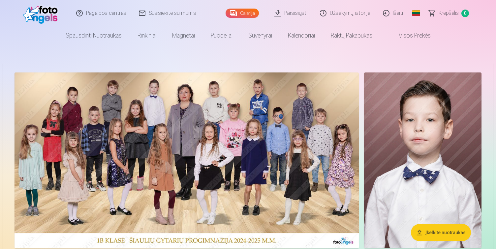
click at [296, 15] on link "Parsisiųsti" at bounding box center [290, 13] width 45 height 26
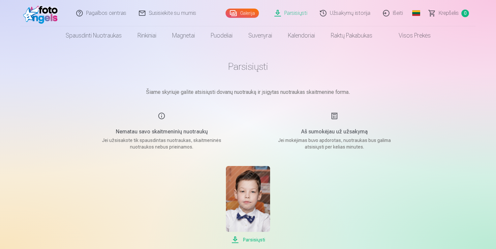
scroll to position [5, 0]
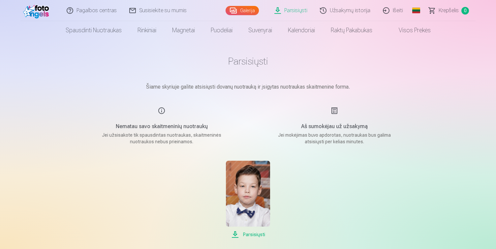
click at [247, 236] on span "Parsisiųsti" at bounding box center [248, 235] width 44 height 8
click at [249, 12] on link "Galerija" at bounding box center [242, 10] width 33 height 9
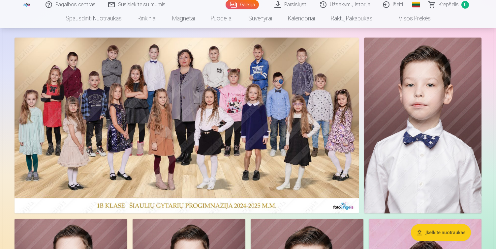
scroll to position [33, 0]
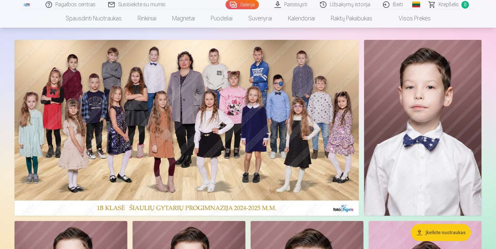
click at [197, 149] on img at bounding box center [187, 128] width 344 height 176
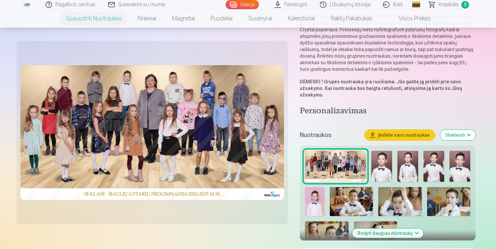
scroll to position [78, 0]
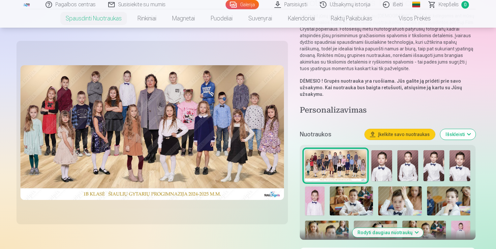
click at [169, 133] on img at bounding box center [151, 132] width 263 height 135
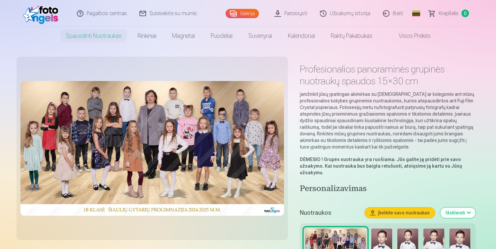
scroll to position [0, 0]
click at [243, 12] on link "Galerija" at bounding box center [242, 13] width 33 height 9
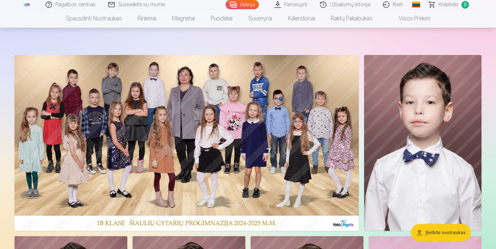
scroll to position [21, 0]
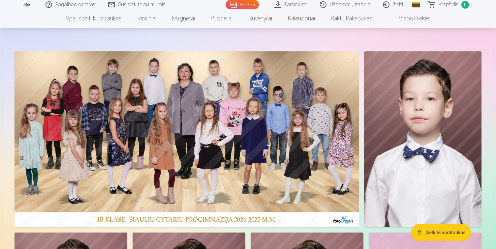
click at [167, 143] on img at bounding box center [187, 139] width 344 height 176
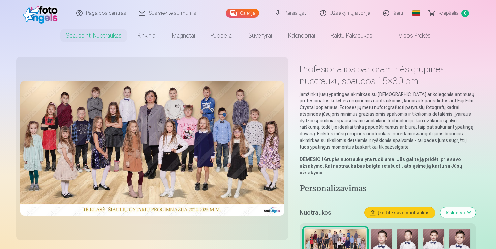
click at [244, 15] on link "Galerija" at bounding box center [242, 13] width 33 height 9
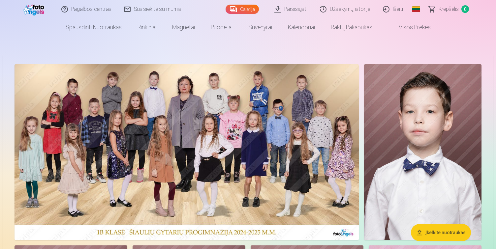
scroll to position [27, 0]
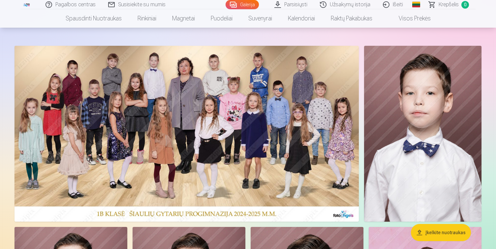
click at [193, 127] on img at bounding box center [187, 134] width 344 height 176
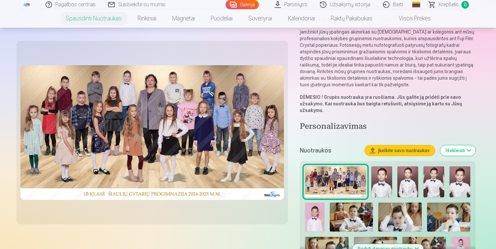
scroll to position [65, 0]
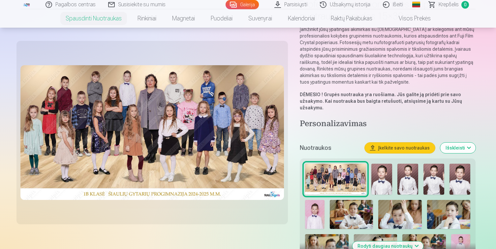
click at [346, 179] on img at bounding box center [335, 179] width 61 height 31
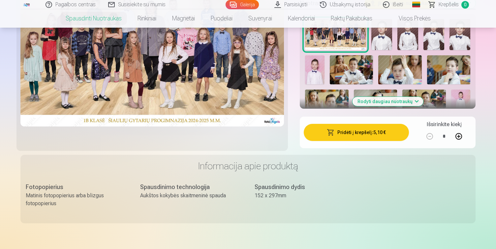
scroll to position [207, 0]
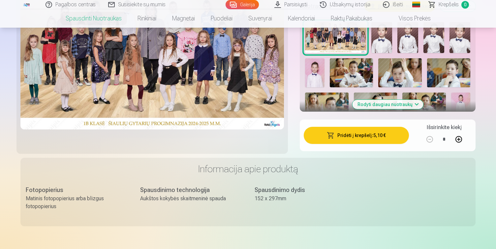
click at [341, 139] on button "Pridėti į krepšelį : 5,10 €" at bounding box center [356, 135] width 105 height 17
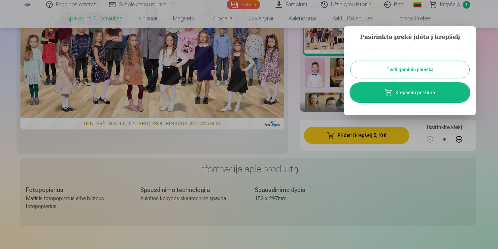
click at [391, 66] on button "Tęsti gaminių paiešką" at bounding box center [409, 69] width 119 height 17
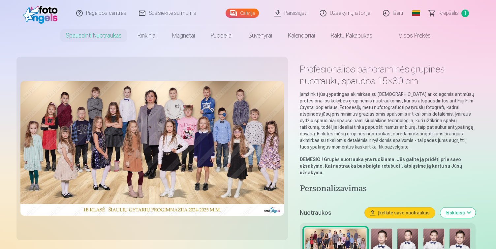
scroll to position [0, 0]
click at [249, 13] on link "Galerija" at bounding box center [242, 13] width 33 height 9
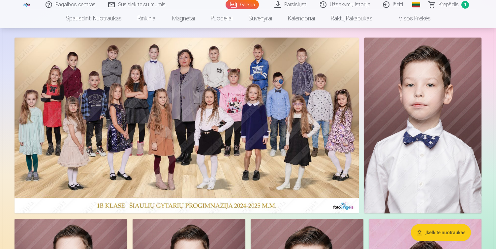
scroll to position [41, 0]
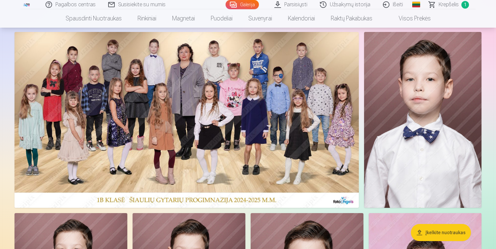
click at [282, 80] on img at bounding box center [187, 120] width 344 height 176
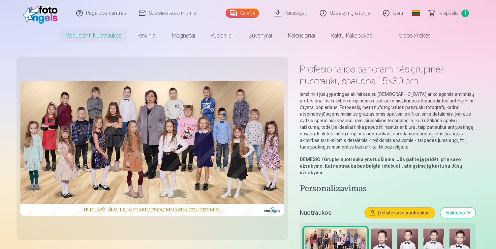
click at [241, 12] on link "Galerija" at bounding box center [242, 13] width 33 height 9
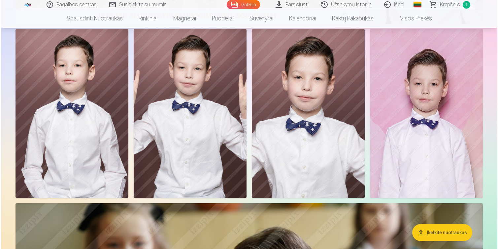
scroll to position [214, 0]
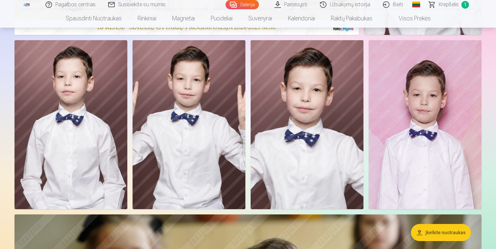
click at [75, 150] on img at bounding box center [71, 124] width 113 height 169
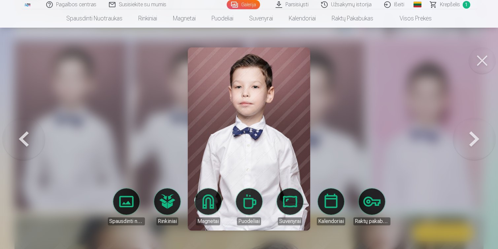
click at [133, 207] on link "Spausdinti nuotraukas" at bounding box center [126, 207] width 37 height 37
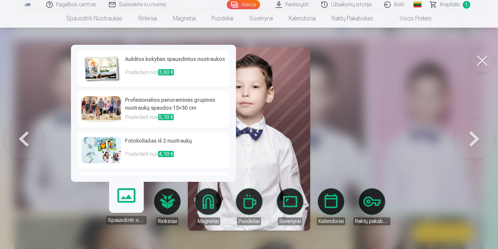
click at [135, 63] on h6 "Aukštos kokybės spausdintos nuotraukos" at bounding box center [175, 61] width 100 height 13
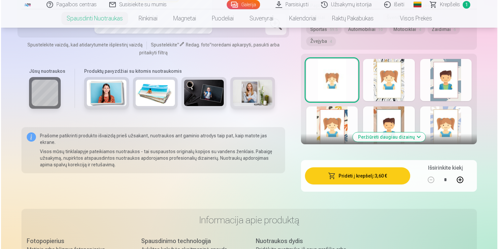
scroll to position [411, 0]
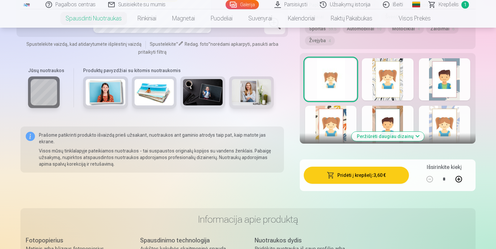
click at [348, 167] on button "Pridėti į krepšelį : 3,60 €" at bounding box center [356, 175] width 105 height 17
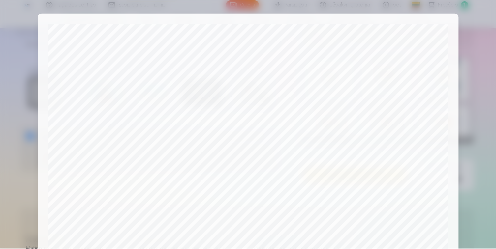
scroll to position [226, 0]
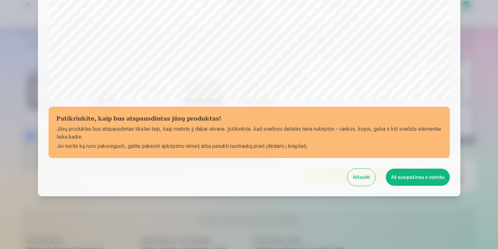
click at [406, 178] on button "Aš susipažinau ir sutinku" at bounding box center [417, 177] width 64 height 17
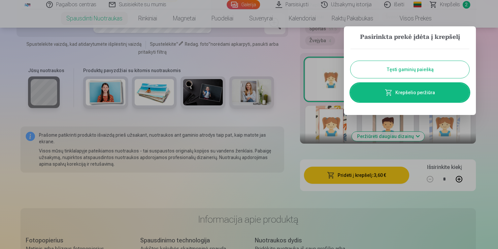
click at [395, 72] on button "Tęsti gaminių paiešką" at bounding box center [409, 69] width 119 height 17
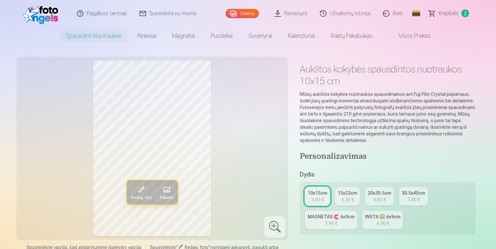
scroll to position [0, 0]
click at [249, 13] on link "Galerija" at bounding box center [242, 13] width 33 height 9
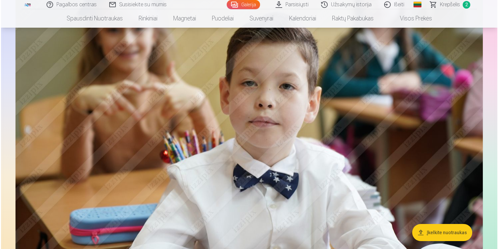
scroll to position [443, 0]
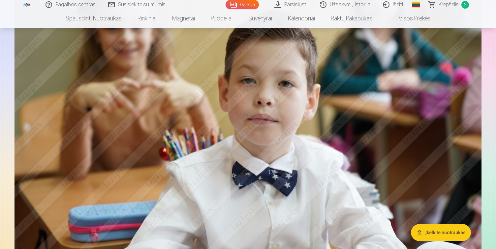
click at [270, 174] on img at bounding box center [248, 140] width 467 height 311
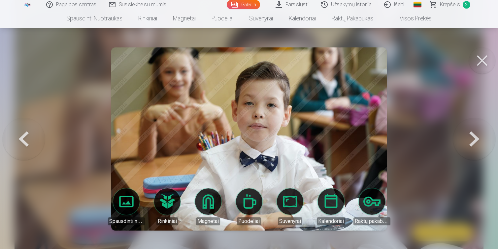
click at [128, 203] on link "Spausdinti nuotraukas" at bounding box center [126, 207] width 37 height 37
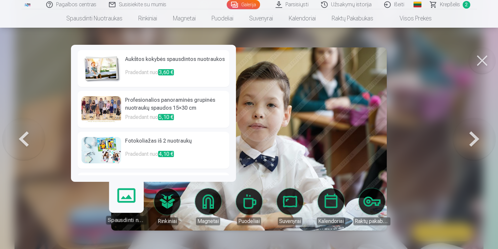
click at [148, 69] on p "Pradedant nuo 3,60 €" at bounding box center [175, 75] width 100 height 13
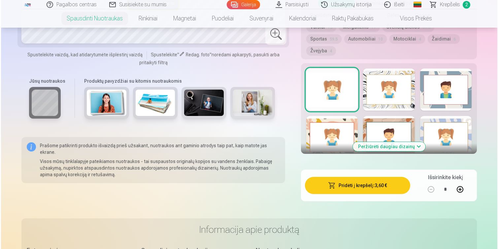
scroll to position [406, 0]
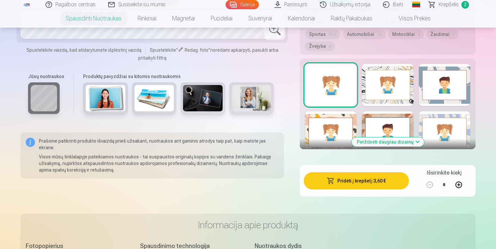
click at [349, 172] on button "Pridėti į krepšelį : 3,60 €" at bounding box center [356, 180] width 105 height 17
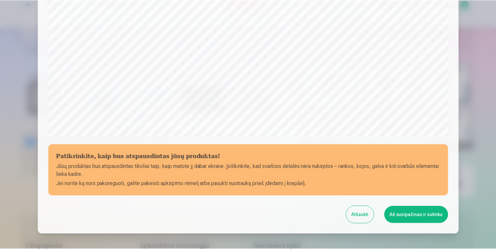
scroll to position [226, 0]
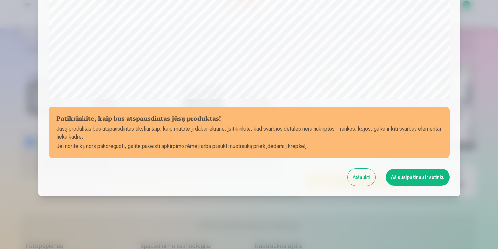
click at [409, 177] on button "Aš susipažinau ir sutinku" at bounding box center [417, 177] width 64 height 17
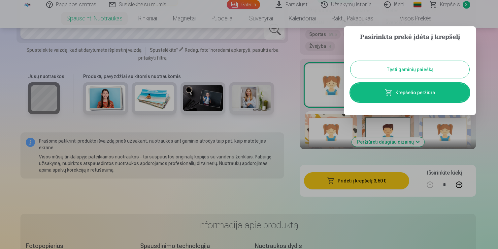
click at [397, 73] on button "Tęsti gaminių paiešką" at bounding box center [409, 69] width 119 height 17
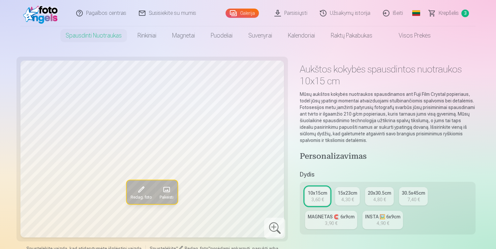
scroll to position [0, 0]
click at [246, 14] on link "Galerija" at bounding box center [242, 13] width 33 height 9
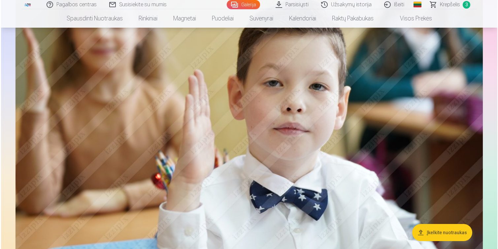
scroll to position [1426, 0]
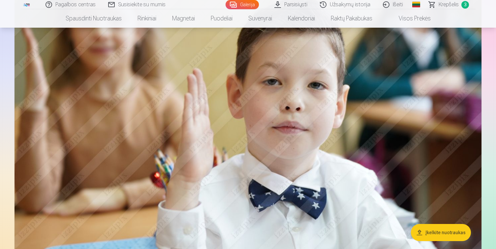
click at [279, 150] on img at bounding box center [248, 106] width 467 height 311
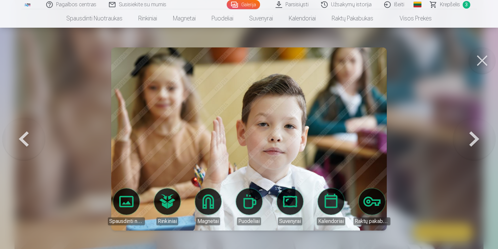
click at [126, 203] on link "Spausdinti nuotraukas" at bounding box center [126, 207] width 37 height 37
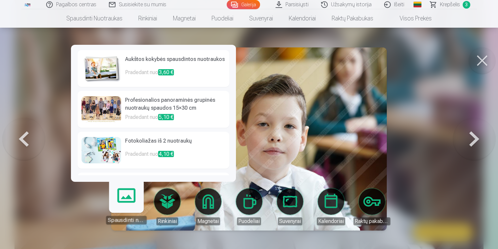
click at [131, 62] on h6 "Aukštos kokybės spausdintos nuotraukos" at bounding box center [175, 61] width 100 height 13
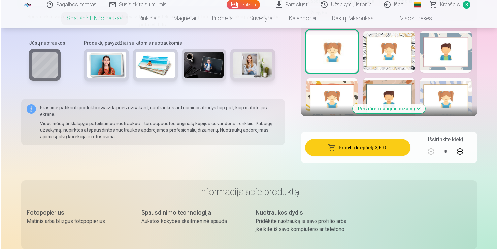
scroll to position [450, 0]
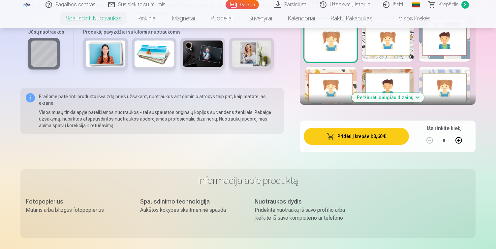
click at [359, 128] on button "Pridėti į krepšelį : 3,60 €" at bounding box center [356, 136] width 105 height 17
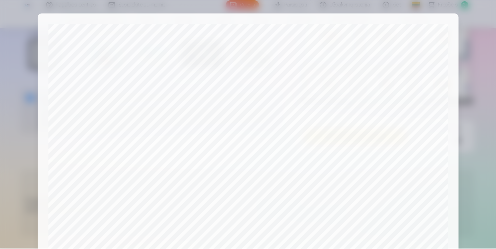
scroll to position [226, 0]
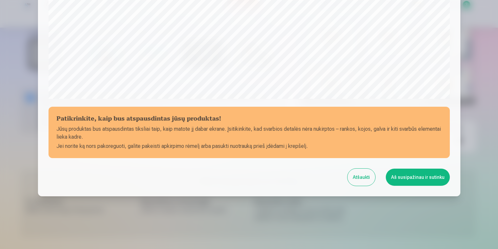
click at [425, 180] on button "Aš susipažinau ir sutinku" at bounding box center [417, 177] width 64 height 17
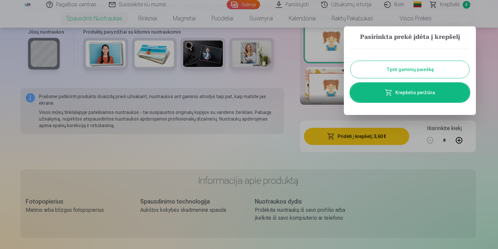
click at [411, 70] on button "Tęsti gaminių paiešką" at bounding box center [409, 69] width 119 height 17
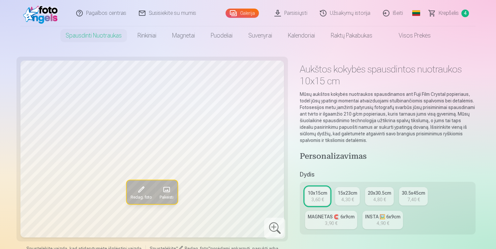
scroll to position [0, 0]
click at [246, 13] on link "Galerija" at bounding box center [242, 13] width 33 height 9
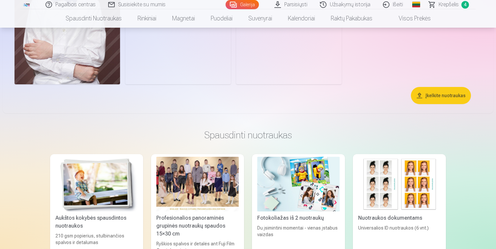
scroll to position [4869, 0]
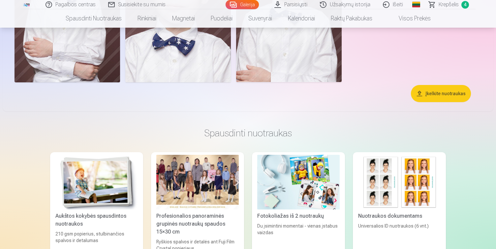
click at [447, 3] on span "Krepšelis" at bounding box center [449, 5] width 20 height 8
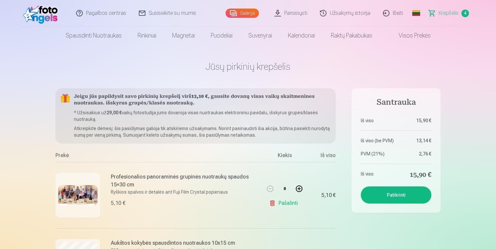
click at [247, 13] on link "Galerija" at bounding box center [242, 13] width 33 height 9
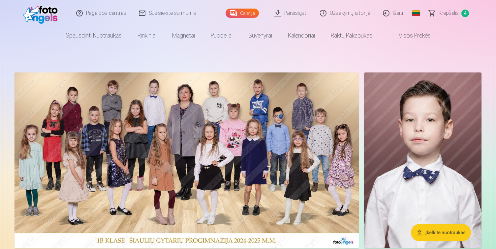
click at [450, 11] on span "Krepšelis" at bounding box center [449, 13] width 20 height 8
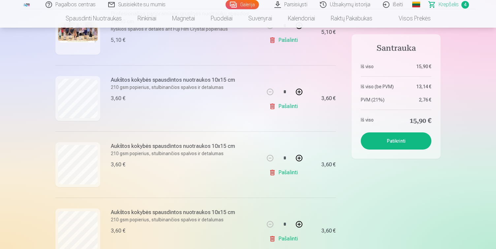
scroll to position [201, 0]
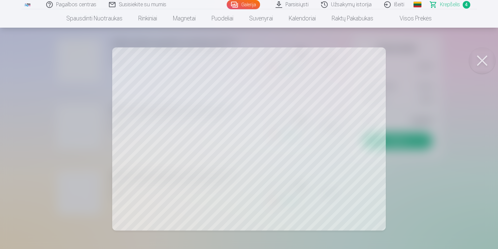
click at [485, 60] on button at bounding box center [482, 60] width 26 height 26
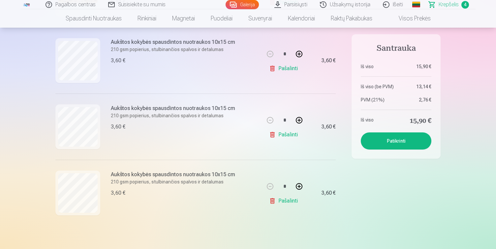
click at [289, 135] on link "Pašalinti" at bounding box center [284, 134] width 31 height 13
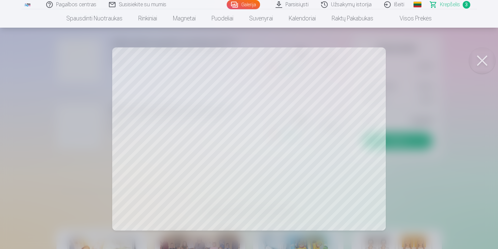
click at [482, 61] on button at bounding box center [482, 60] width 26 height 26
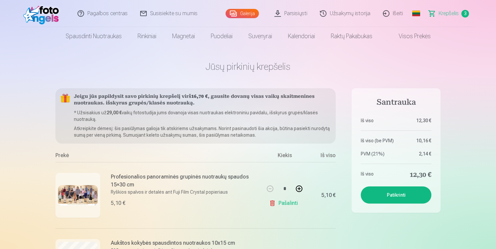
scroll to position [0, 0]
click at [242, 11] on link "Galerija" at bounding box center [242, 13] width 33 height 9
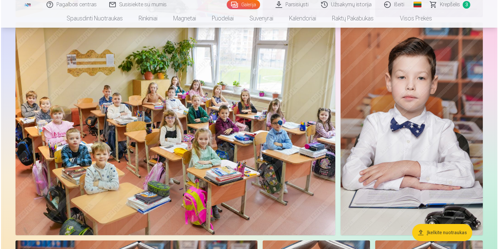
scroll to position [2954, 0]
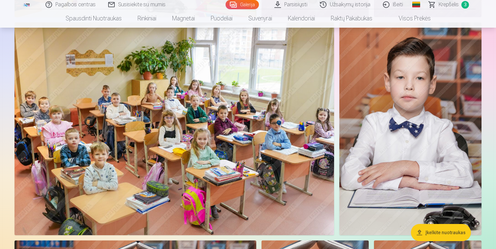
click at [170, 115] on img at bounding box center [174, 128] width 319 height 213
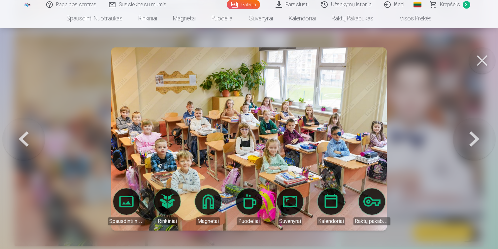
click at [125, 208] on link "Spausdinti nuotraukas" at bounding box center [126, 207] width 37 height 37
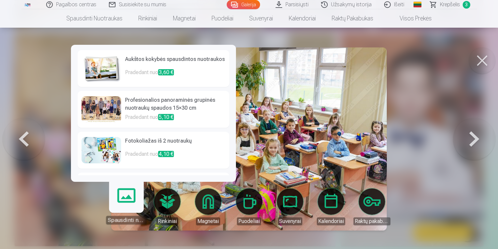
click at [141, 66] on h6 "Aukštos kokybės spausdintos nuotraukos" at bounding box center [175, 61] width 100 height 13
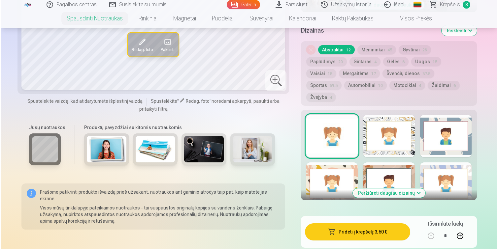
scroll to position [400, 0]
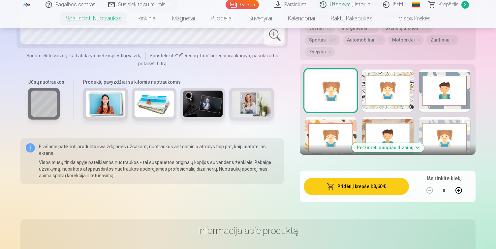
click at [349, 178] on button "Pridėti į krepšelį : 3,60 €" at bounding box center [356, 186] width 105 height 17
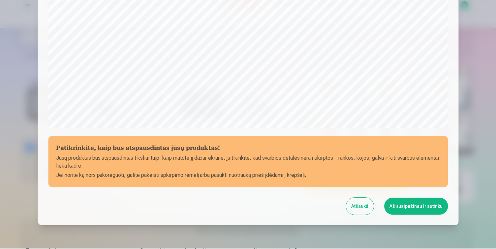
scroll to position [226, 0]
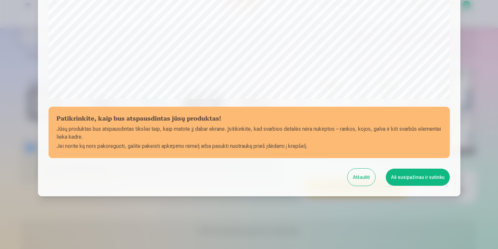
click at [416, 177] on button "Aš susipažinau ir sutinku" at bounding box center [417, 177] width 64 height 17
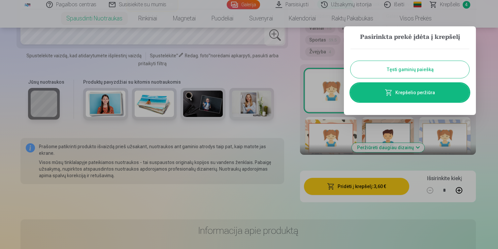
click at [395, 70] on button "Tęsti gaminių paiešką" at bounding box center [409, 69] width 119 height 17
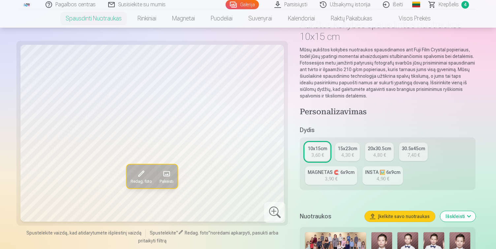
scroll to position [43, 0]
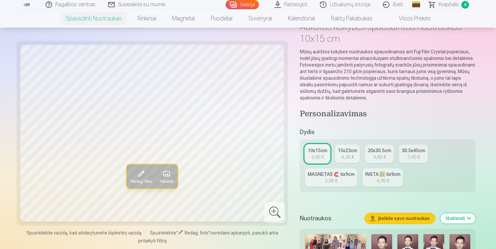
click at [242, 2] on link "Galerija" at bounding box center [242, 4] width 33 height 9
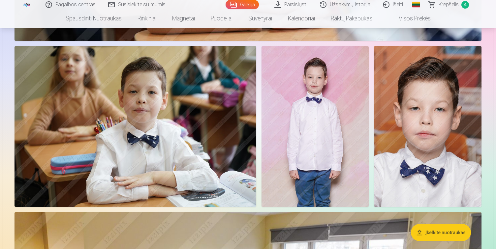
scroll to position [1969, 0]
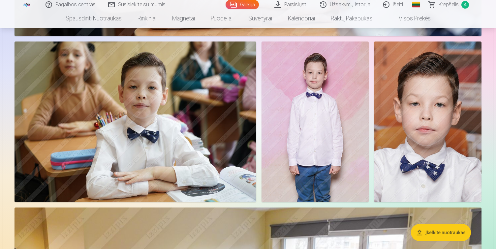
click at [444, 5] on span "Krepšelis" at bounding box center [449, 5] width 20 height 8
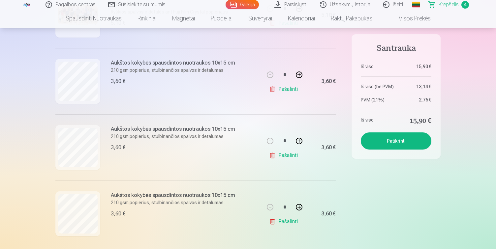
scroll to position [184, 0]
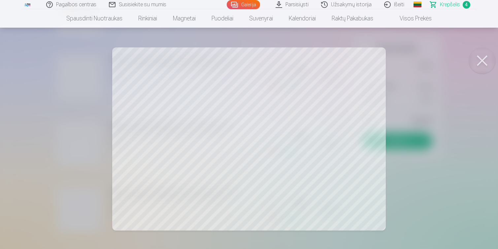
click at [485, 63] on button at bounding box center [482, 60] width 26 height 26
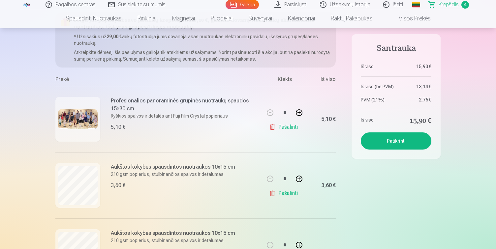
scroll to position [75, 0]
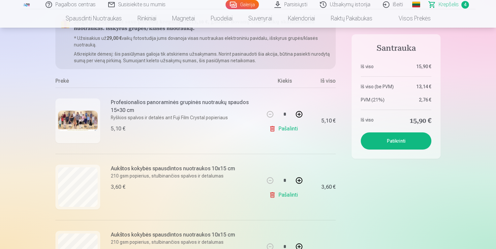
click at [356, 4] on link "Užsakymų istorija" at bounding box center [345, 4] width 63 height 9
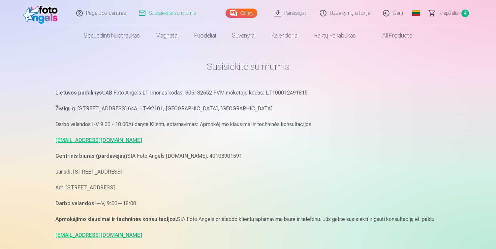
click at [447, 12] on span "Krepšelis" at bounding box center [449, 13] width 20 height 8
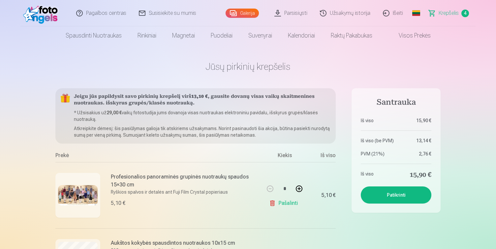
click at [249, 13] on link "Galerija" at bounding box center [242, 13] width 33 height 9
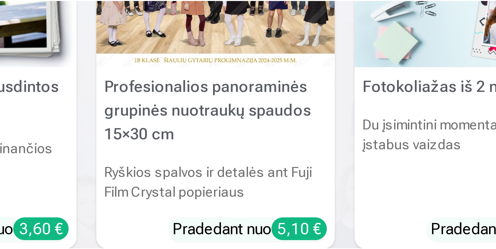
scroll to position [1, 0]
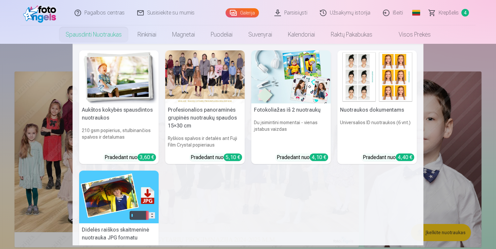
click at [447, 119] on nav "Aukštos kokybės spausdintos nuotraukos 210 gsm popierius, stulbinančios spalvos…" at bounding box center [248, 145] width 496 height 202
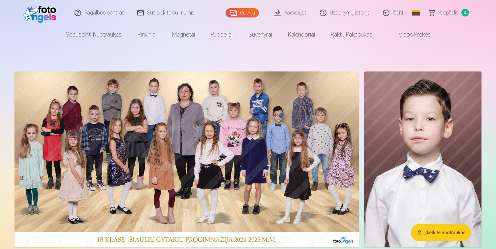
click at [465, 12] on span "4" at bounding box center [465, 13] width 8 height 8
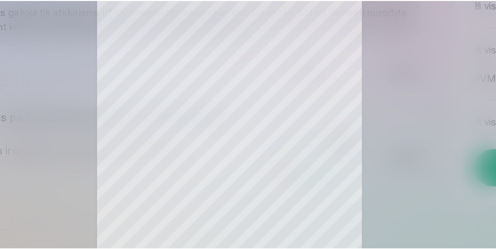
scroll to position [62, 0]
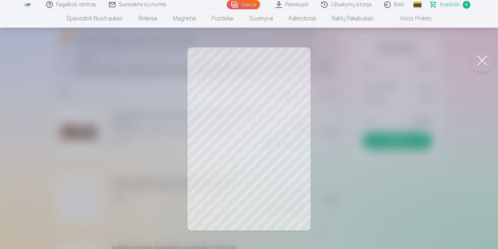
click at [482, 61] on button at bounding box center [482, 60] width 26 height 26
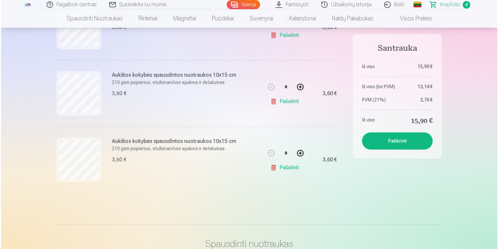
scroll to position [241, 0]
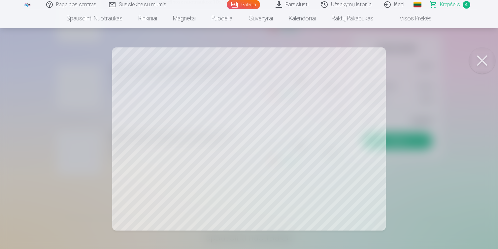
click at [482, 59] on button at bounding box center [482, 60] width 26 height 26
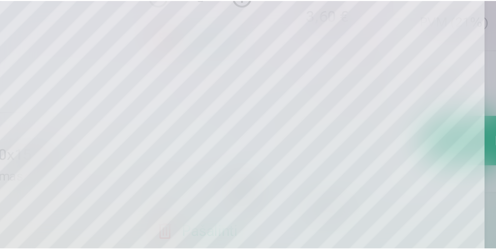
scroll to position [142, 0]
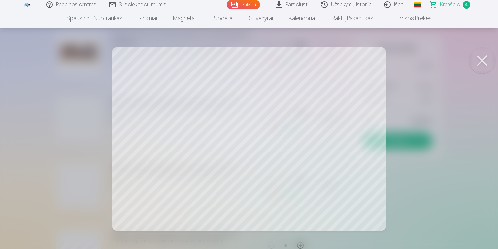
click at [484, 63] on button at bounding box center [482, 60] width 26 height 26
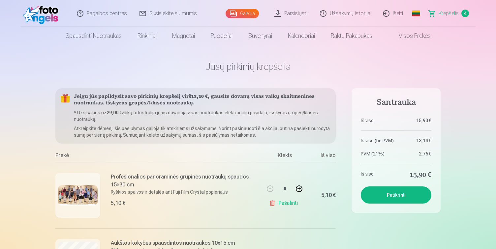
scroll to position [0, 0]
click at [243, 16] on link "Galerija" at bounding box center [242, 13] width 33 height 9
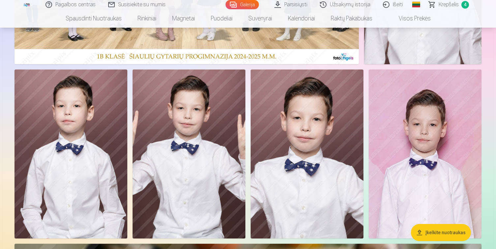
scroll to position [185, 0]
click at [456, 4] on span "Krepšelis" at bounding box center [449, 5] width 20 height 8
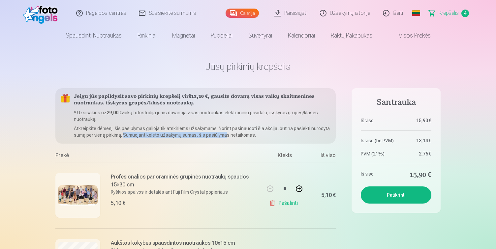
drag, startPoint x: 125, startPoint y: 137, endPoint x: 238, endPoint y: 137, distance: 113.4
click at [238, 137] on p "Atkreipkite dėmesį: šis pasiūlymas galioja tik atskiriems užsakymams. Norint pa…" at bounding box center [202, 131] width 257 height 13
click at [256, 137] on p "Atkreipkite dėmesį: šis pasiūlymas galioja tik atskiriems užsakymams. Norint pa…" at bounding box center [202, 131] width 257 height 13
click at [243, 16] on link "Galerija" at bounding box center [242, 13] width 33 height 9
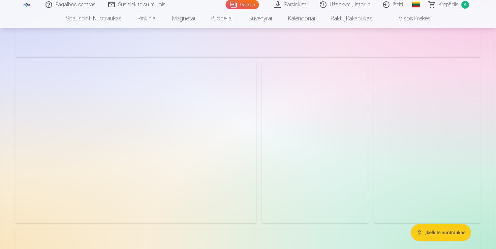
scroll to position [1956, 0]
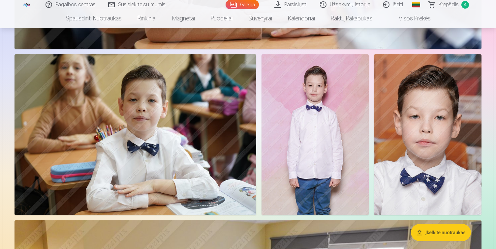
click at [163, 141] on img at bounding box center [136, 134] width 242 height 161
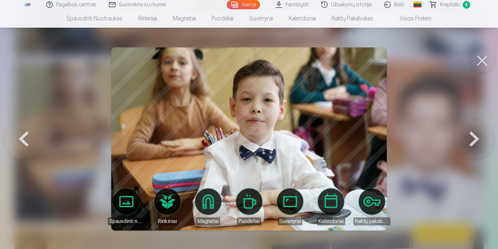
click at [482, 65] on button at bounding box center [482, 60] width 26 height 26
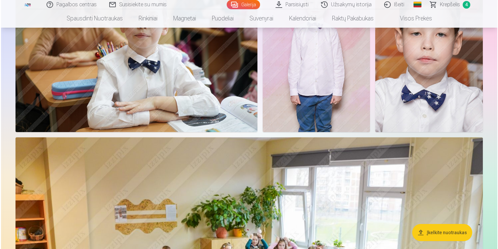
scroll to position [2046, 0]
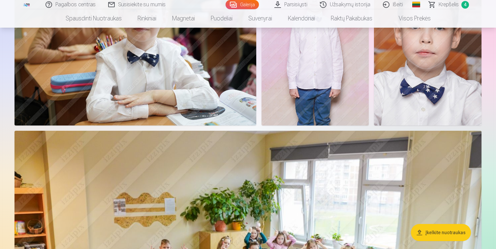
click at [176, 84] on img at bounding box center [136, 45] width 242 height 161
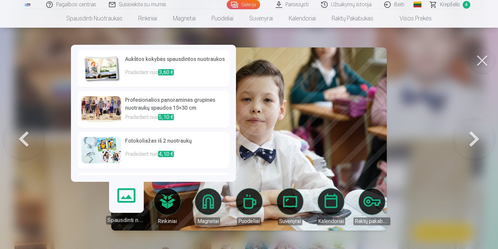
click at [130, 198] on link "Spausdinti nuotraukas" at bounding box center [126, 204] width 41 height 41
click at [167, 72] on span "3,60 €" at bounding box center [166, 72] width 16 height 6
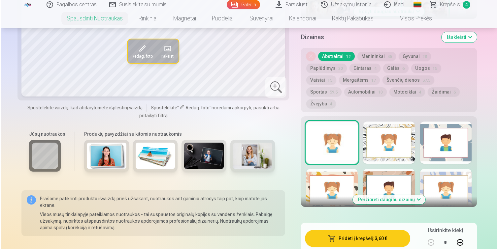
scroll to position [360, 0]
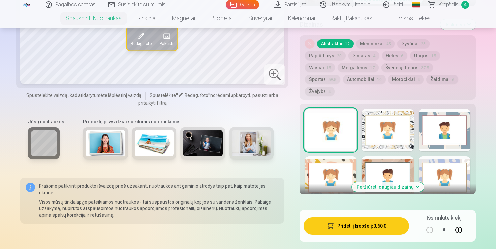
click at [384, 218] on button "Pridėti į krepšelį : 3,60 €" at bounding box center [356, 226] width 105 height 17
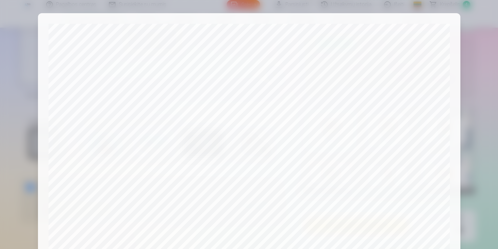
scroll to position [226, 0]
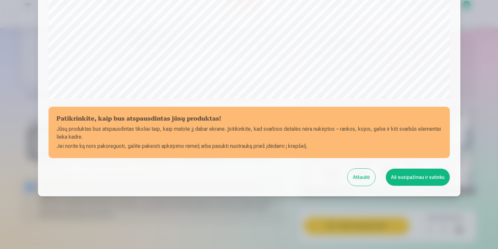
click at [413, 175] on button "Aš susipažinau ir sutinku" at bounding box center [417, 177] width 64 height 17
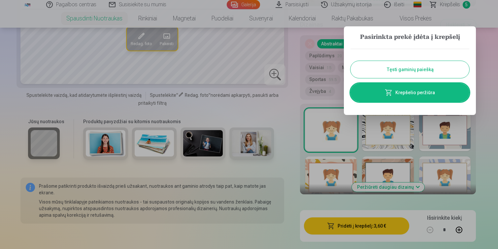
click at [447, 94] on link "Krepšelio peržiūra" at bounding box center [409, 92] width 119 height 18
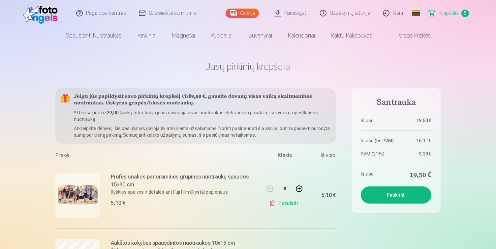
click at [252, 11] on link "Galerija" at bounding box center [242, 13] width 33 height 9
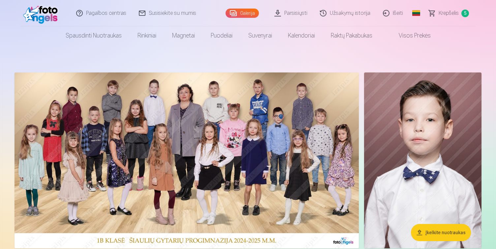
click at [466, 12] on span "5" at bounding box center [465, 14] width 8 height 8
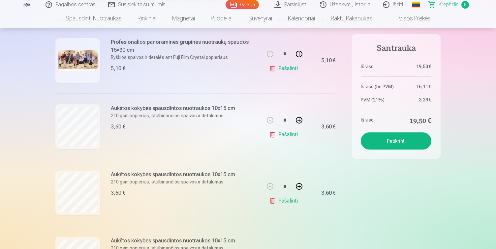
scroll to position [139, 0]
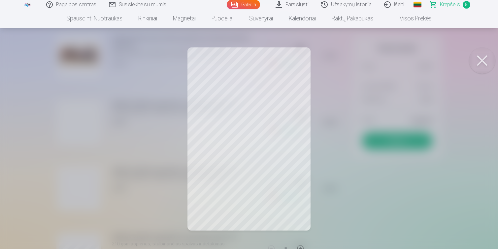
click at [481, 60] on button at bounding box center [482, 60] width 26 height 26
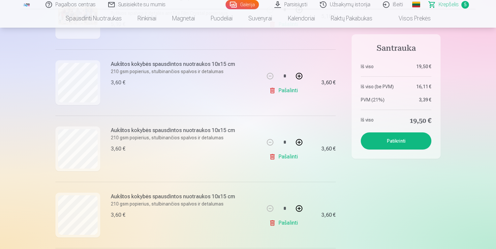
scroll to position [182, 0]
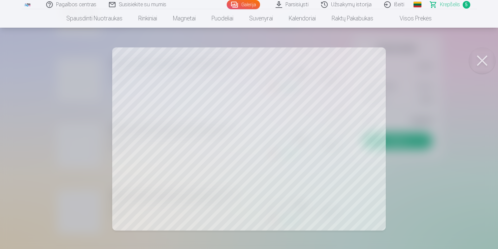
click at [482, 63] on button at bounding box center [482, 60] width 26 height 26
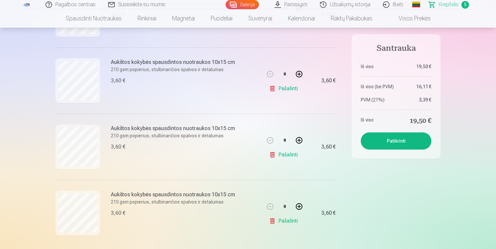
scroll to position [248, 0]
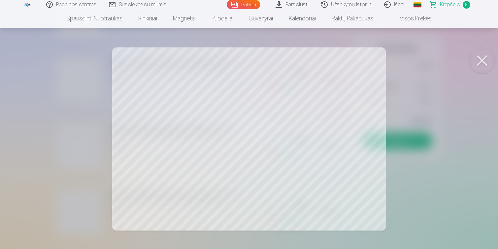
click at [482, 61] on button at bounding box center [482, 60] width 26 height 26
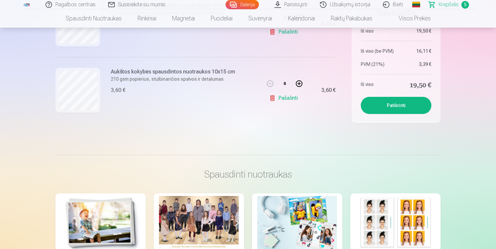
scroll to position [373, 0]
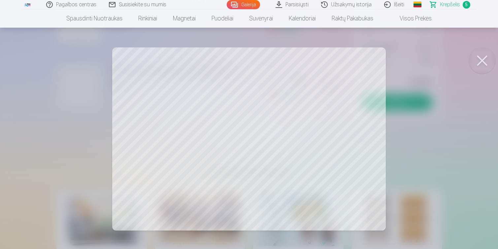
click at [480, 58] on button at bounding box center [482, 60] width 26 height 26
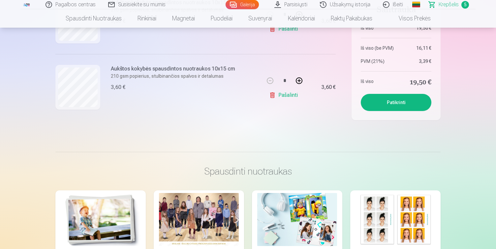
click at [403, 114] on aside "Santrauka Iš viso 19,50 € Iš viso (be PVM) 16,11 € PVM (21%) 3,39 € Iš viso 19,…" at bounding box center [395, 58] width 89 height 125
click at [399, 102] on button "Patikrinti" at bounding box center [396, 102] width 71 height 17
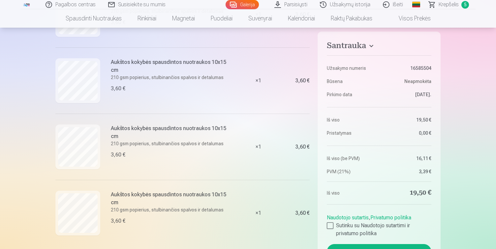
scroll to position [202, 0]
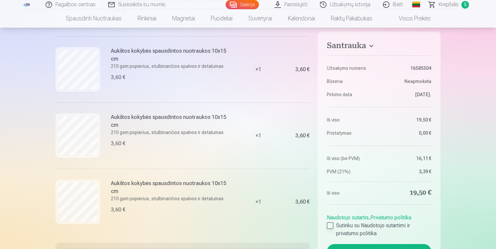
click at [328, 227] on div at bounding box center [330, 226] width 7 height 7
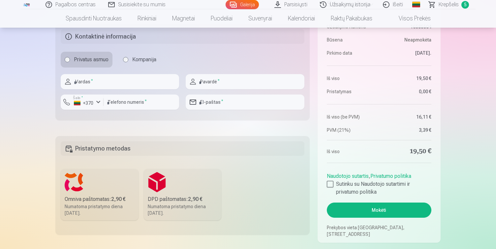
scroll to position [421, 0]
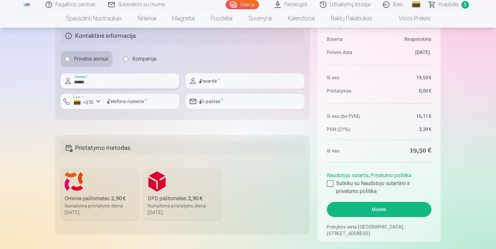
type input "******"
type input "**********"
click at [198, 58] on div "Privatus asmuo Kompanija" at bounding box center [183, 59] width 244 height 16
click at [143, 103] on input "number" at bounding box center [142, 101] width 76 height 15
type input "********"
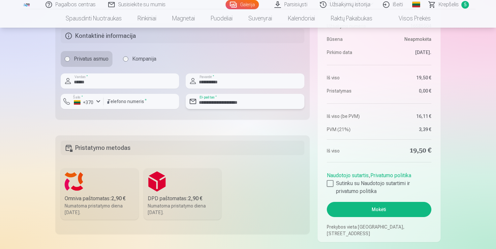
type input "**********"
click at [100, 190] on label "Omniva paštomatas : 2,90 € Numatoma pristatymo diena 30.08.2025." at bounding box center [100, 193] width 78 height 51
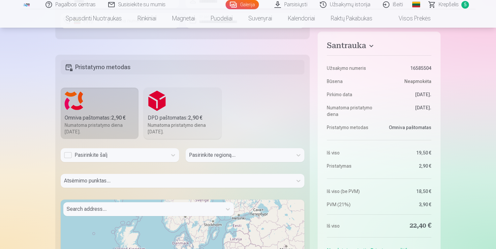
scroll to position [512, 0]
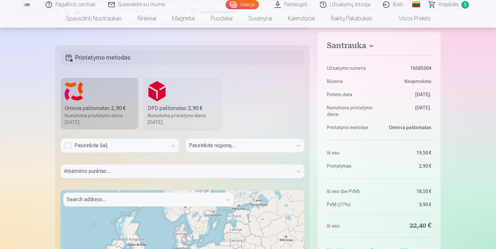
click at [68, 148] on div "Pasirinkite šalį" at bounding box center [114, 146] width 100 height 8
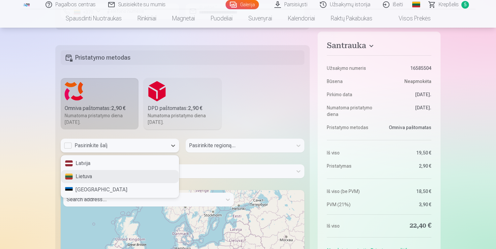
click at [96, 181] on div "Lietuva" at bounding box center [120, 176] width 118 height 13
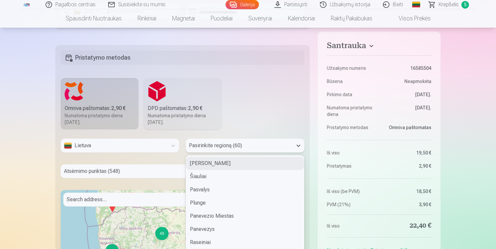
click at [258, 145] on div "Siauliu Miestas, 1 of 60. 60 results available. Use Up and Down to choose optio…" at bounding box center [245, 148] width 118 height 19
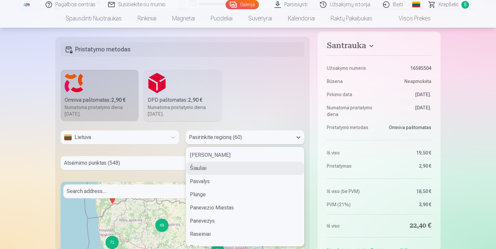
click at [246, 163] on div "Šiauliai" at bounding box center [245, 168] width 118 height 13
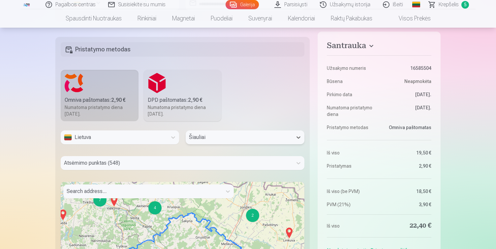
click at [197, 168] on div "Atsėmimo punktas (548)" at bounding box center [183, 163] width 244 height 14
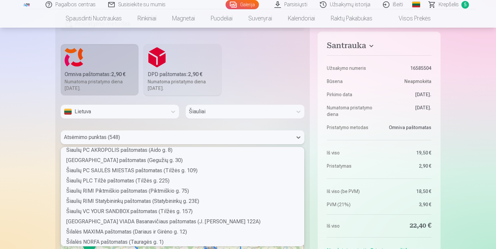
scroll to position [5368, 0]
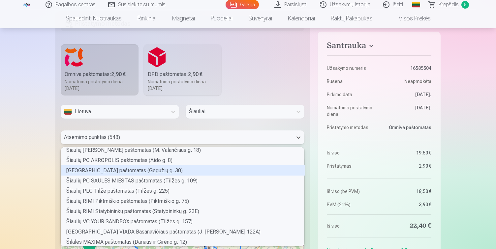
click at [133, 169] on div "Šiaulių PC ARENA paštomatas (Gegužių g. 30)" at bounding box center [183, 171] width 244 height 10
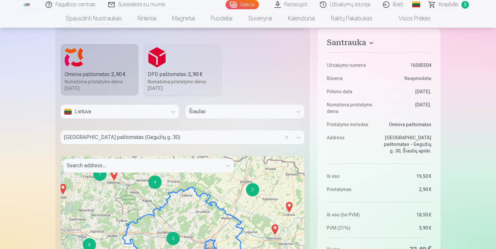
click at [36, 167] on div "Pagalbos centras Susisiekite su mumis Galerija Parsisiųsti Užsakymų istorija Iš…" at bounding box center [248, 4] width 496 height 1100
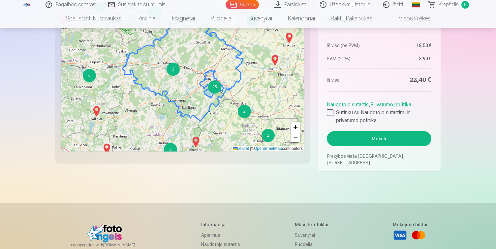
scroll to position [716, 0]
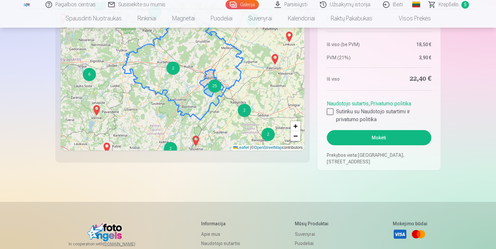
click at [393, 137] on button "Mokėti" at bounding box center [379, 137] width 105 height 15
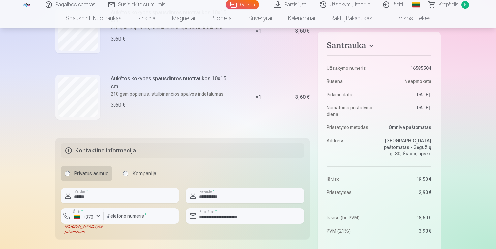
scroll to position [377, 0]
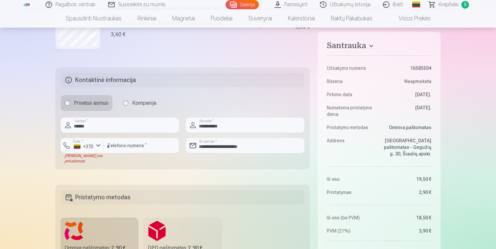
click at [90, 149] on div "+370" at bounding box center [84, 146] width 20 height 7
click at [92, 161] on li "+370 Lietuva" at bounding box center [95, 161] width 60 height 13
click at [96, 146] on div "button" at bounding box center [98, 146] width 8 height 8
click at [94, 158] on li "+370 Lietuva" at bounding box center [95, 161] width 60 height 13
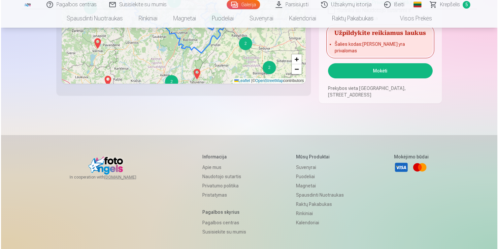
scroll to position [778, 0]
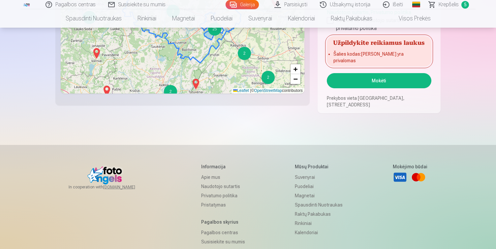
click at [374, 80] on button "Mokėti" at bounding box center [379, 80] width 105 height 15
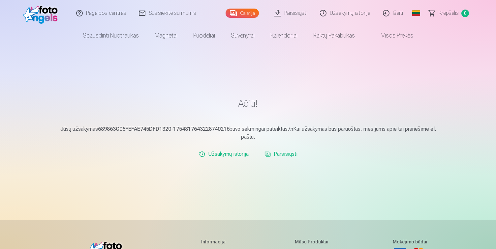
click at [290, 156] on link "Parsisiųsti" at bounding box center [281, 154] width 38 height 13
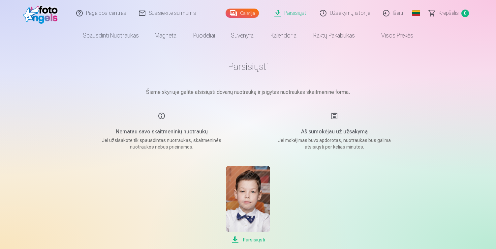
click at [351, 14] on link "Užsakymų istorija" at bounding box center [345, 13] width 63 height 26
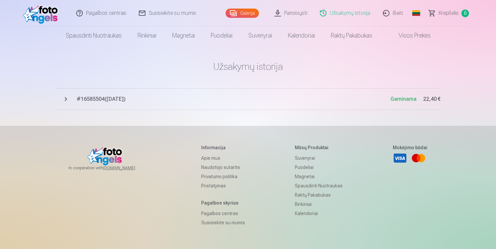
click at [67, 98] on button "# 16585504 ( 10.08.2025 ) Gaminama 22,40 €" at bounding box center [247, 99] width 385 height 22
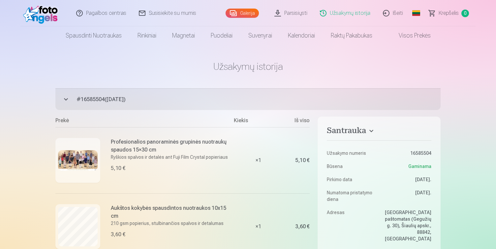
click at [397, 13] on link "Išeiti" at bounding box center [393, 13] width 33 height 26
